Goal: Connect with others: Connect with others

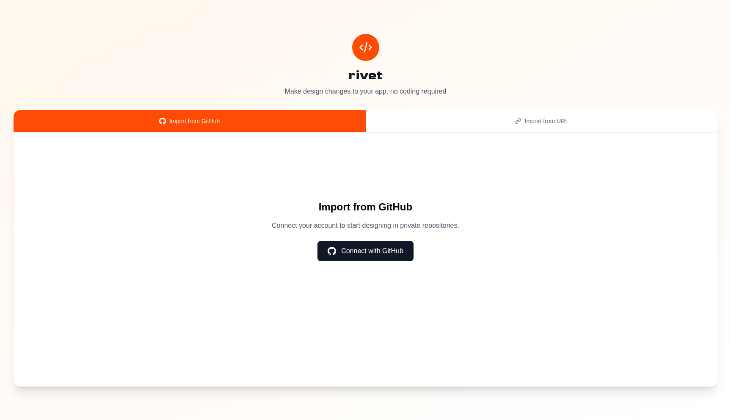
click at [385, 241] on button "Connect with GitHub" at bounding box center [365, 251] width 96 height 20
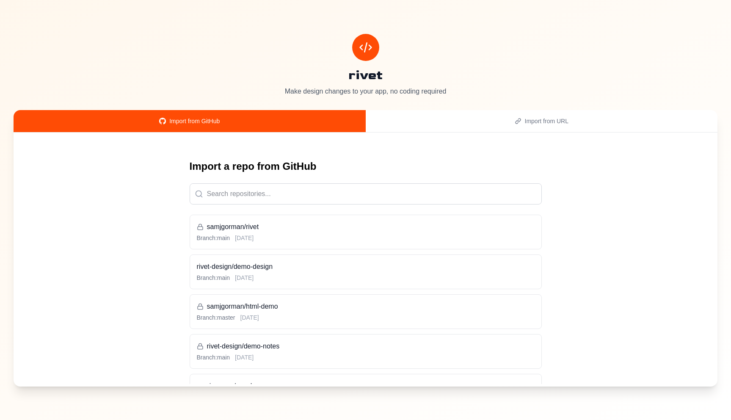
click at [349, 236] on div "Branch: main [DATE]" at bounding box center [366, 238] width 338 height 8
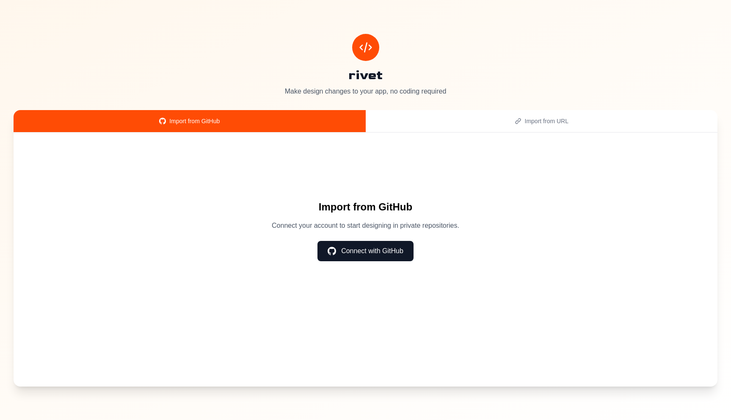
click at [361, 250] on button "Connect with GitHub" at bounding box center [365, 251] width 96 height 20
